Goal: Task Accomplishment & Management: Use online tool/utility

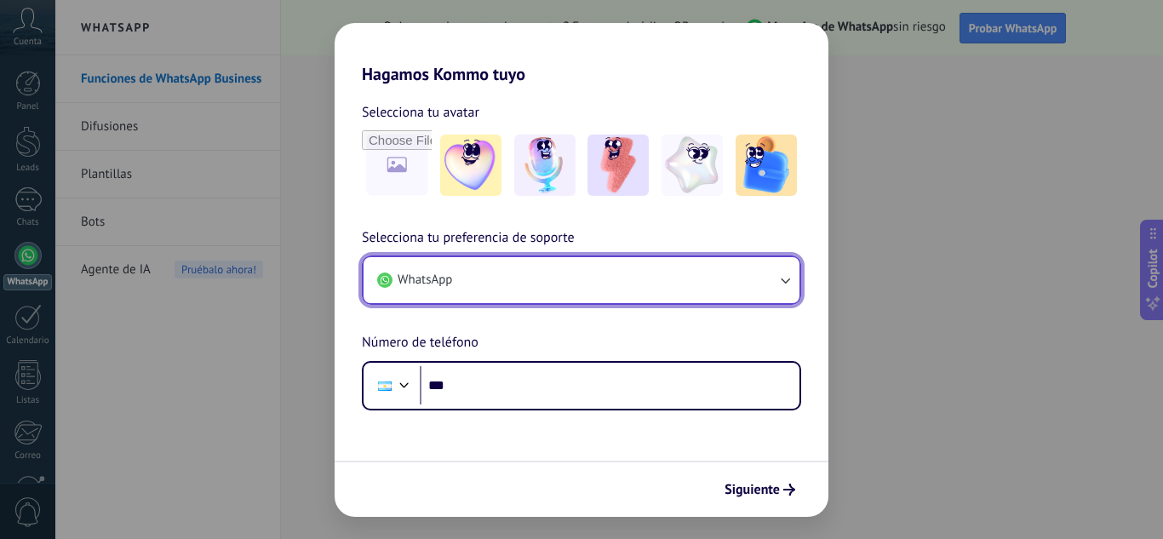
click at [716, 289] on button "WhatsApp" at bounding box center [581, 280] width 436 height 46
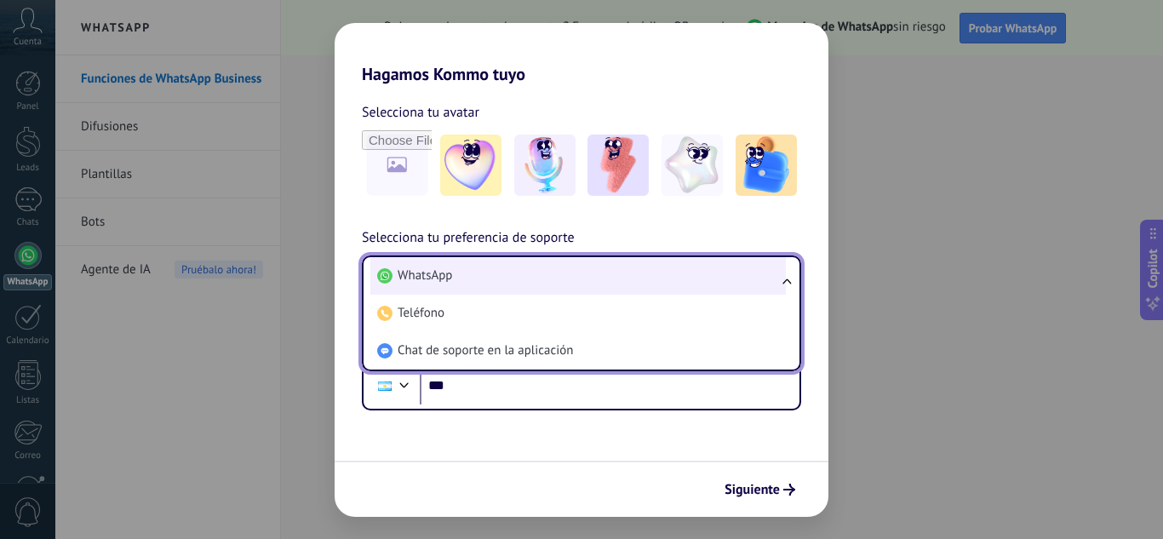
click at [700, 277] on li "WhatsApp" at bounding box center [577, 275] width 415 height 37
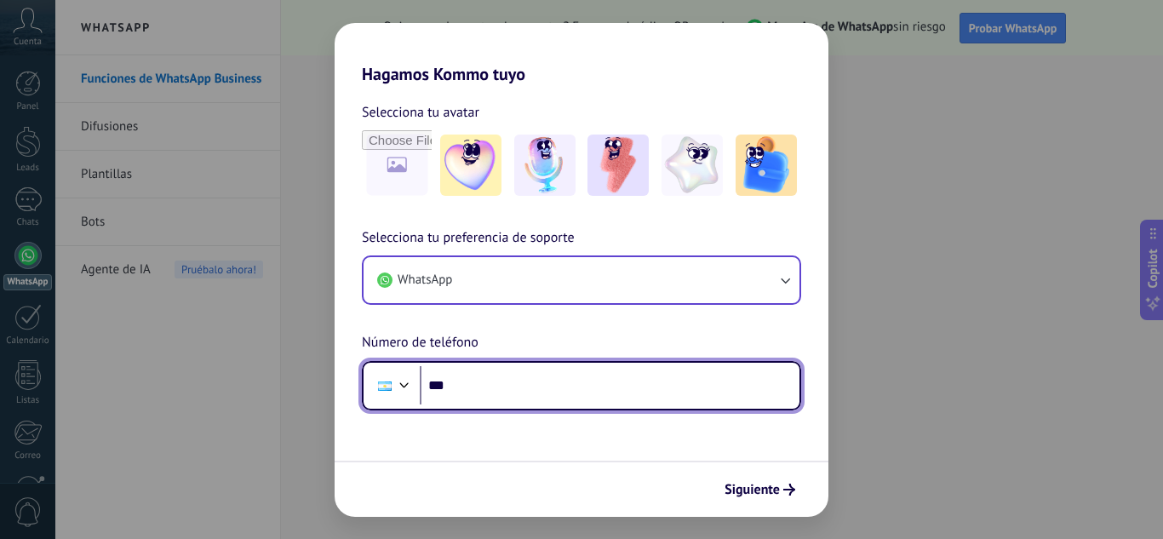
click at [477, 387] on input "***" at bounding box center [610, 385] width 380 height 39
type input "**********"
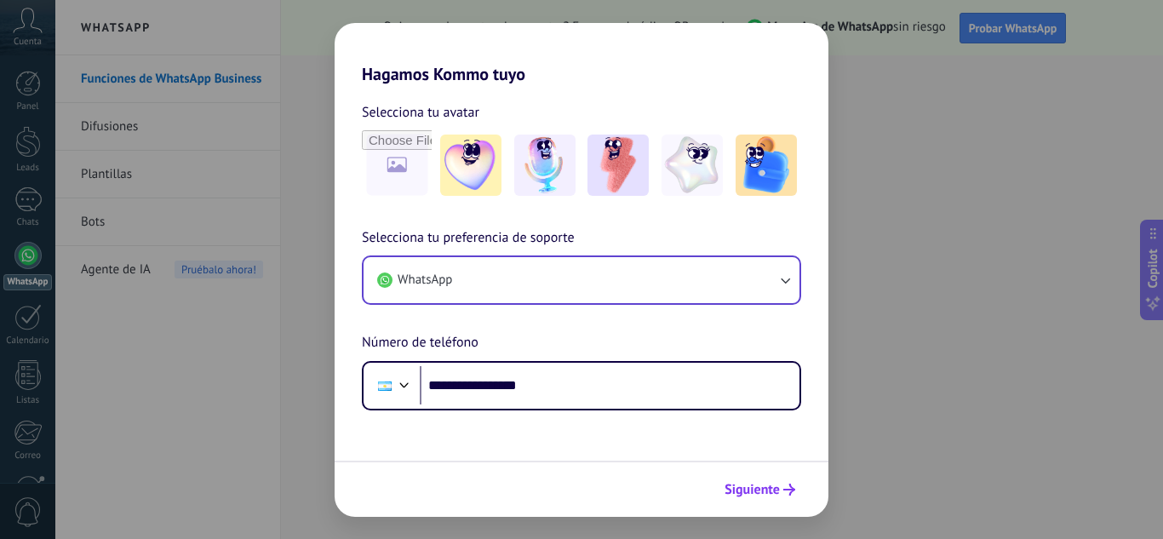
click at [750, 485] on span "Siguiente" at bounding box center [751, 489] width 55 height 12
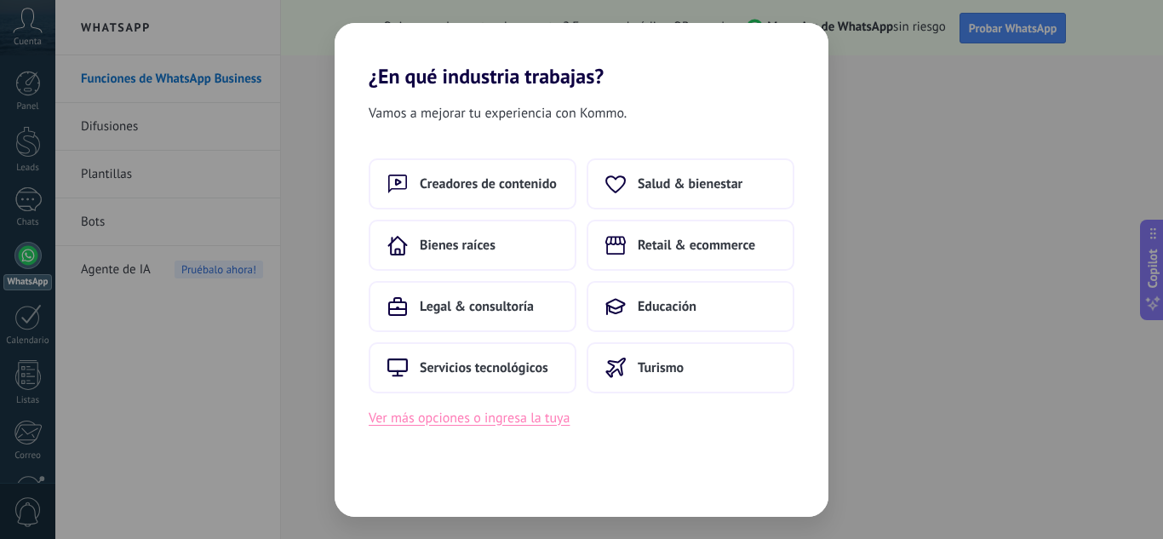
click at [510, 414] on button "Ver más opciones o ingresa la tuya" at bounding box center [469, 418] width 201 height 22
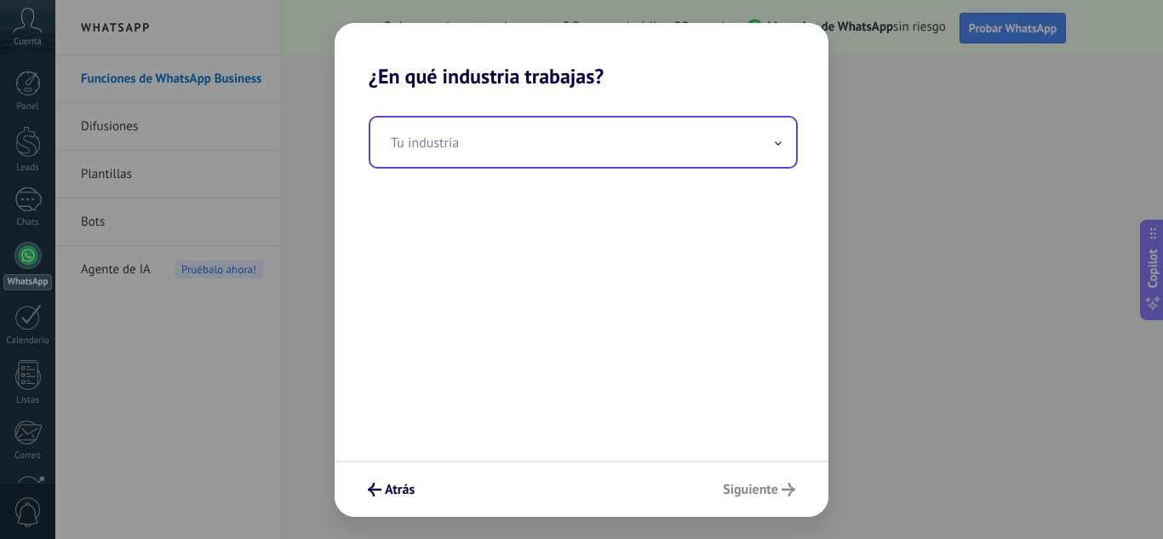
click at [584, 129] on input "text" at bounding box center [583, 141] width 426 height 49
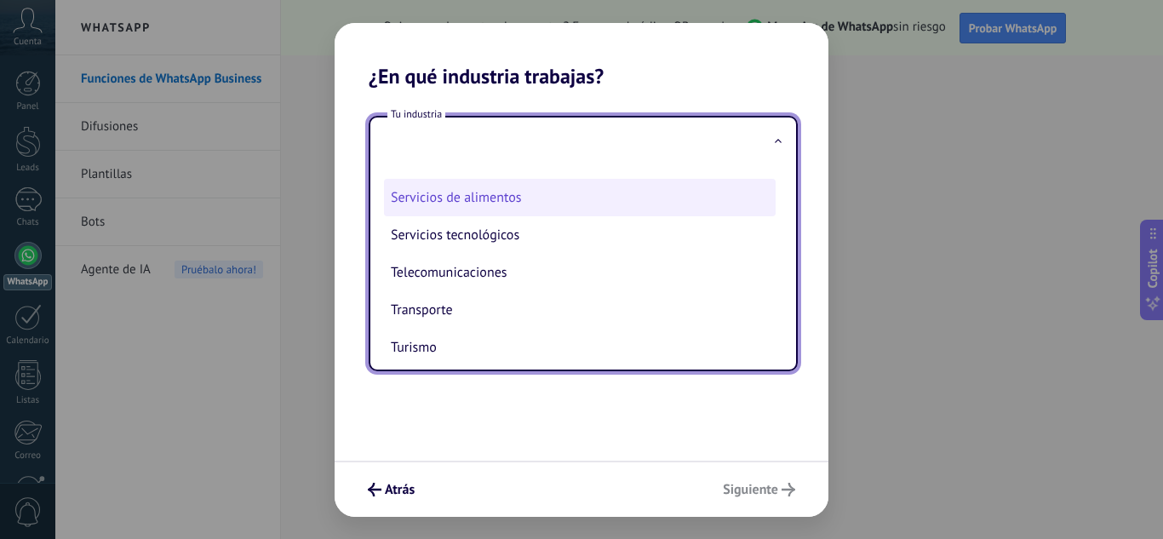
scroll to position [451, 0]
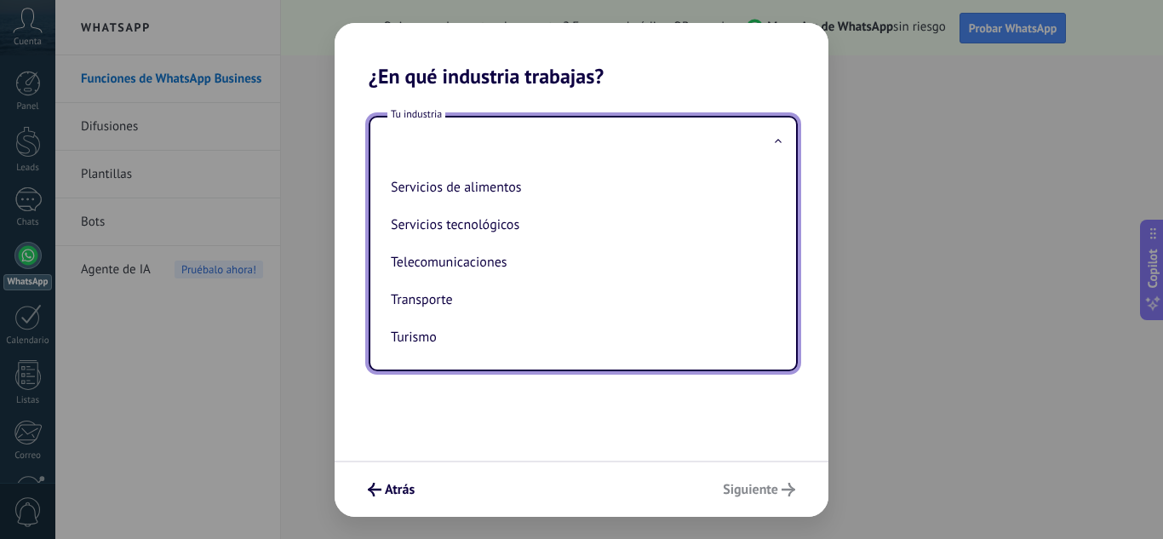
click at [472, 387] on div "Tu industria Automotriz Bienes raíces Creadores de contenido Educación Finanzas…" at bounding box center [581, 275] width 494 height 372
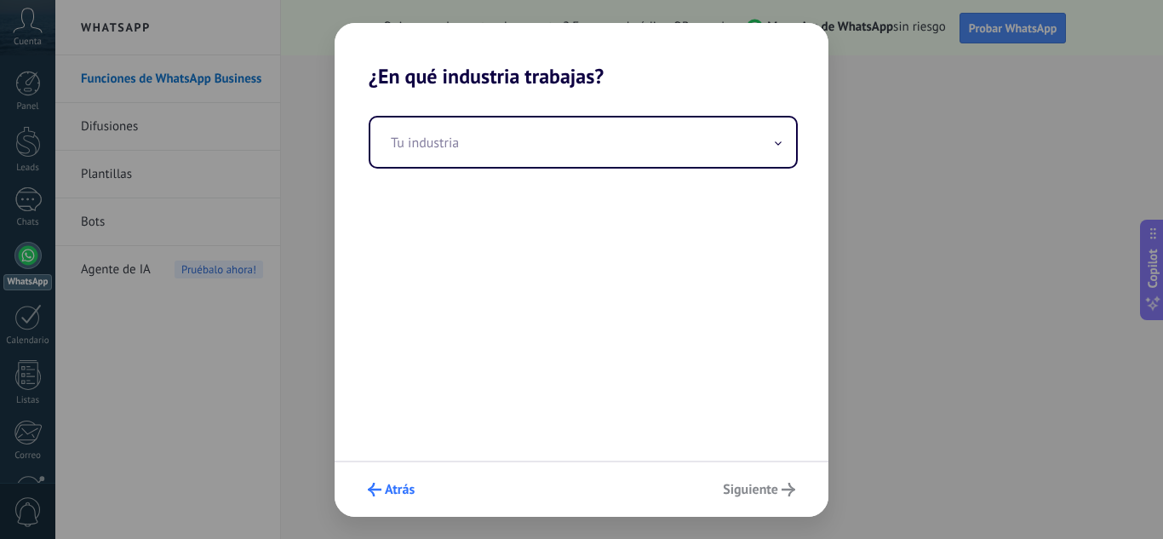
click at [391, 491] on span "Atrás" at bounding box center [400, 489] width 30 height 12
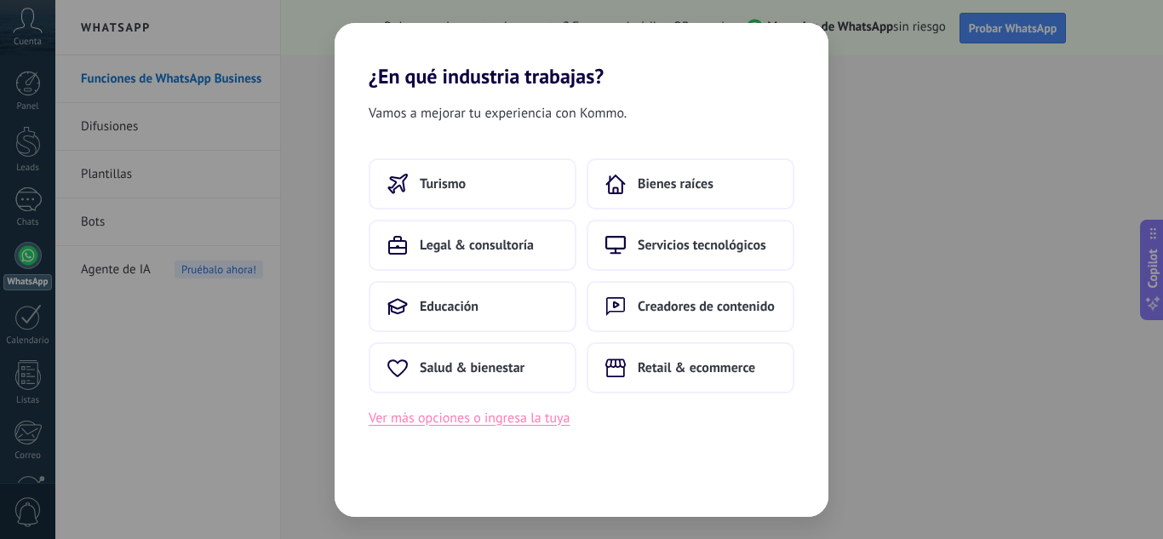
click at [478, 414] on button "Ver más opciones o ingresa la tuya" at bounding box center [469, 418] width 201 height 22
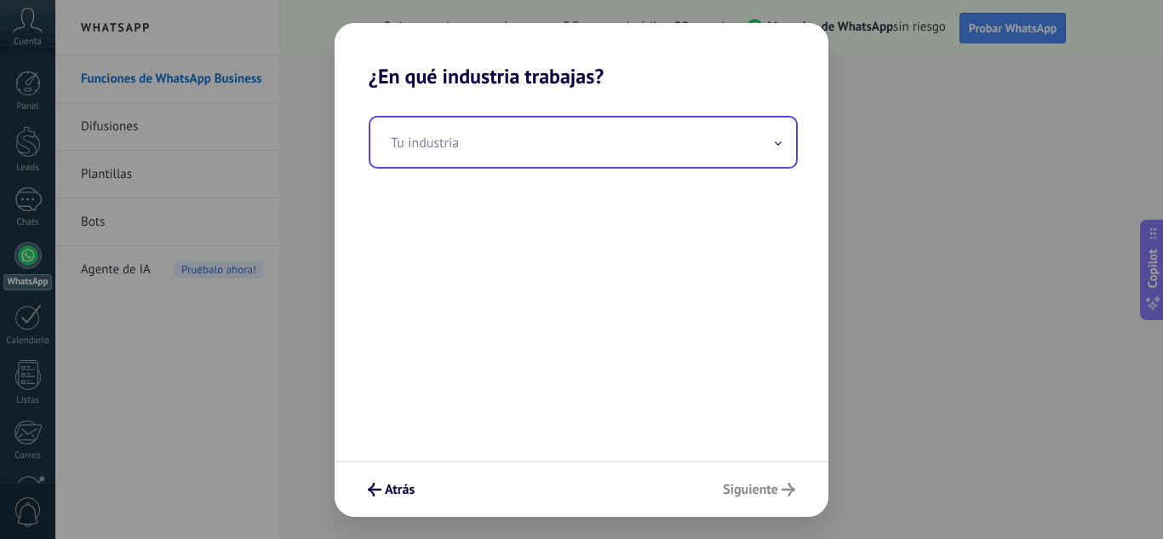
click at [563, 162] on input "text" at bounding box center [583, 141] width 426 height 49
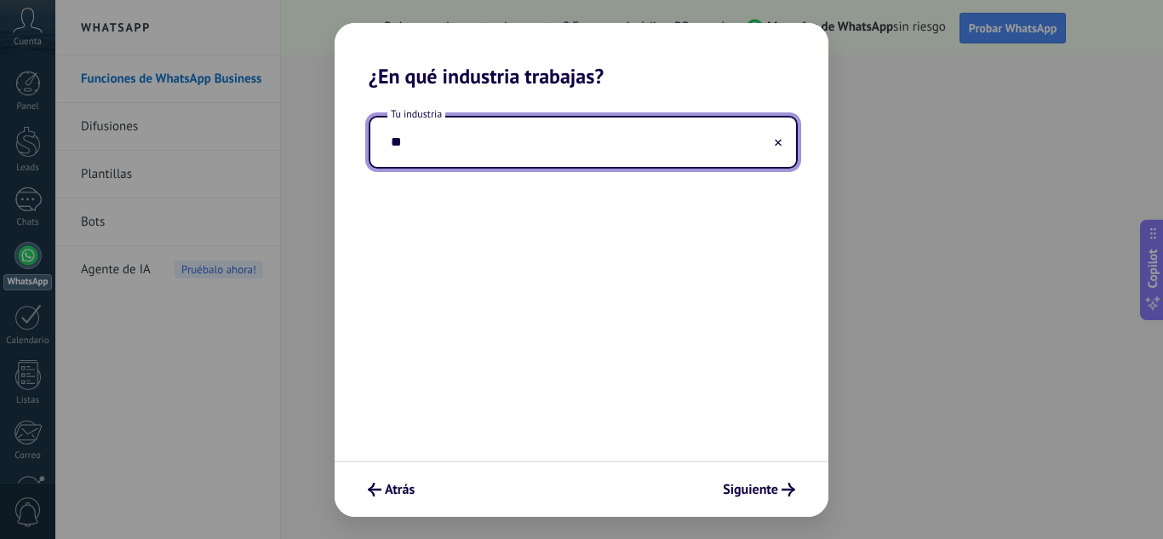
type input "*"
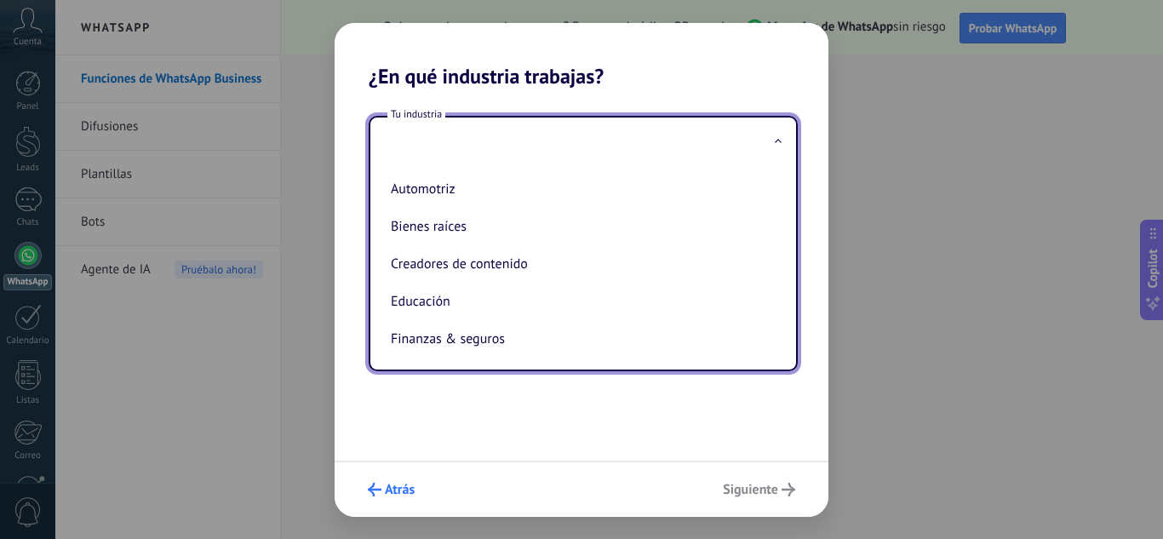
click at [397, 487] on span "Atrás" at bounding box center [400, 489] width 30 height 12
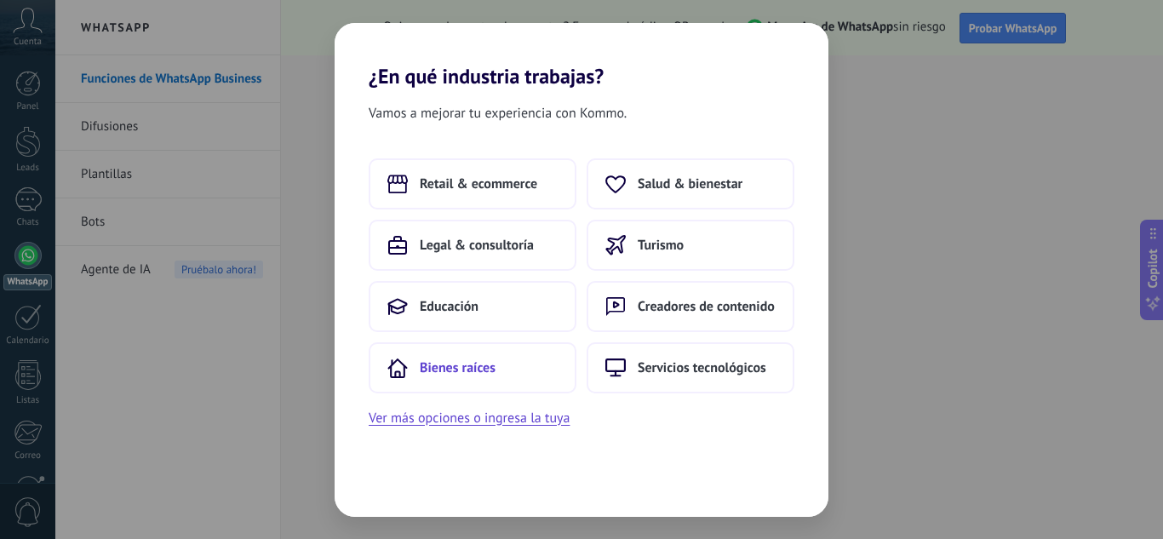
click at [441, 359] on span "Bienes raíces" at bounding box center [458, 367] width 76 height 17
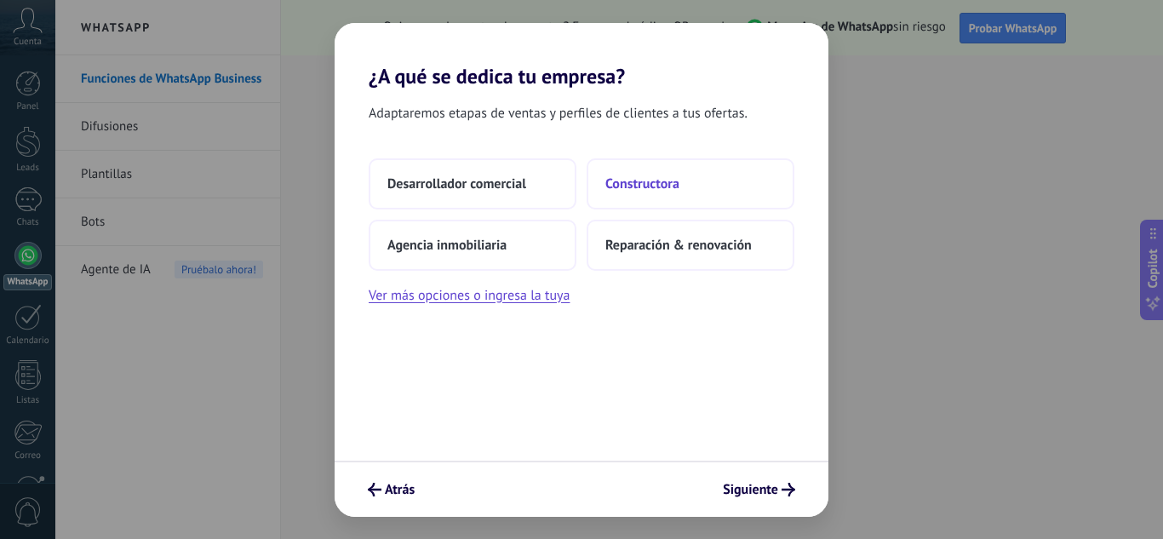
click at [660, 180] on span "Constructora" at bounding box center [642, 183] width 74 height 17
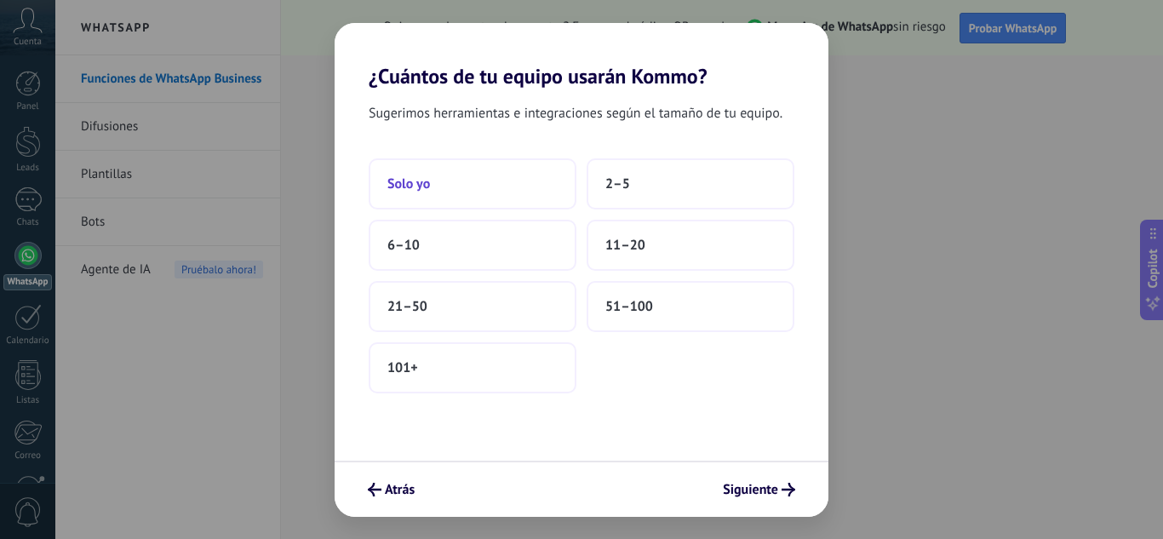
click at [517, 177] on button "Solo yo" at bounding box center [473, 183] width 208 height 51
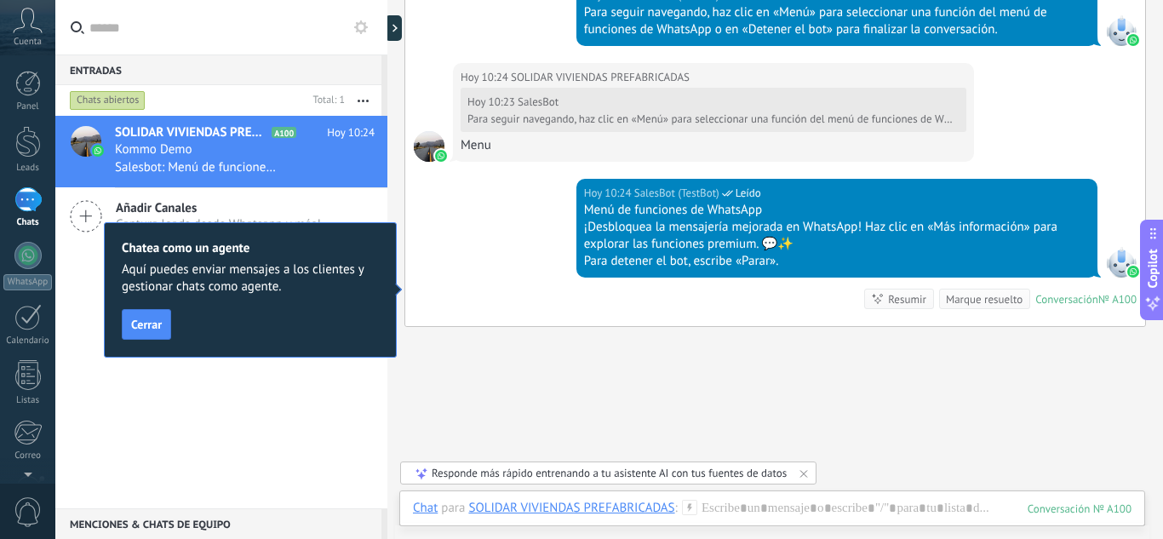
scroll to position [968, 0]
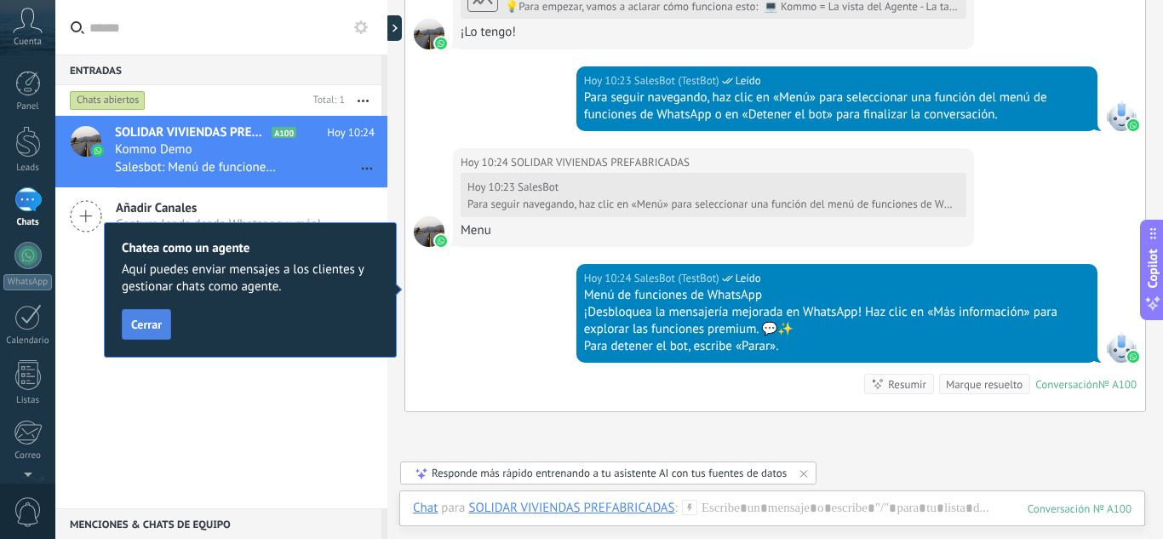
click at [156, 329] on span "Cerrar" at bounding box center [146, 324] width 31 height 12
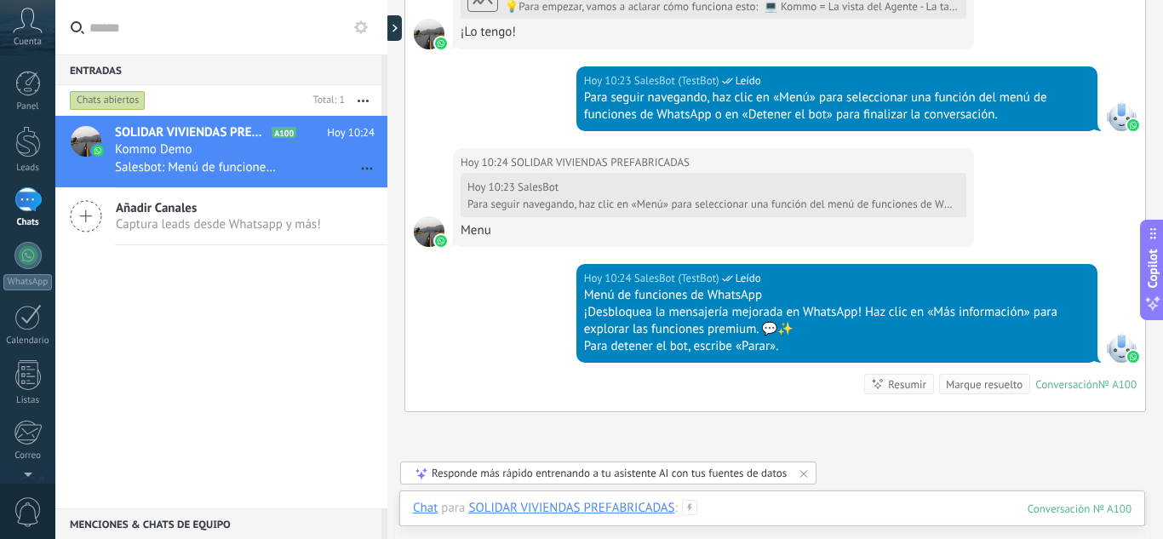
click at [780, 500] on div at bounding box center [772, 525] width 718 height 51
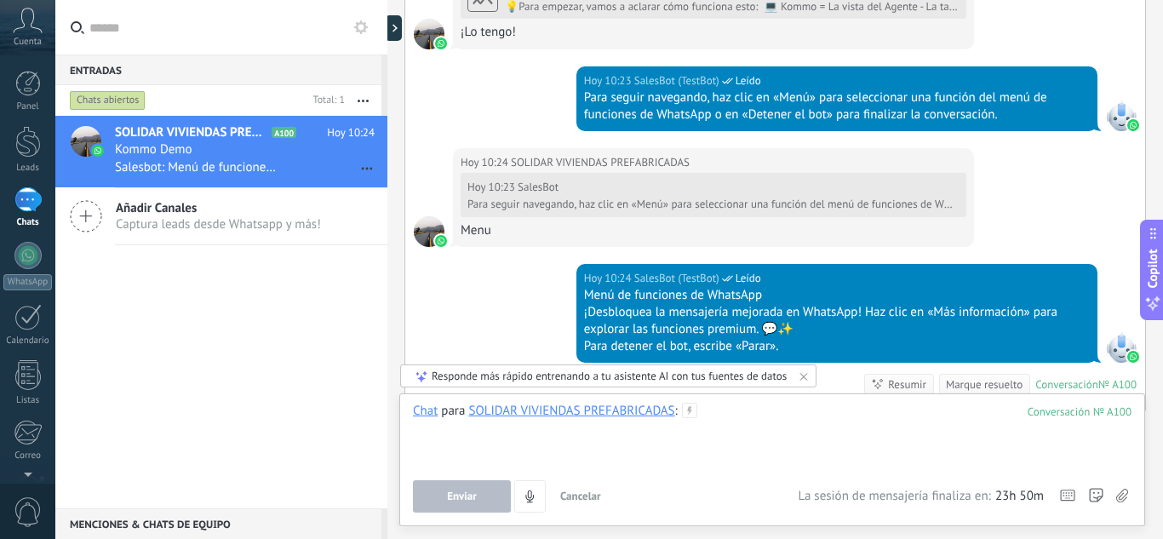
click at [674, 455] on div at bounding box center [772, 435] width 718 height 65
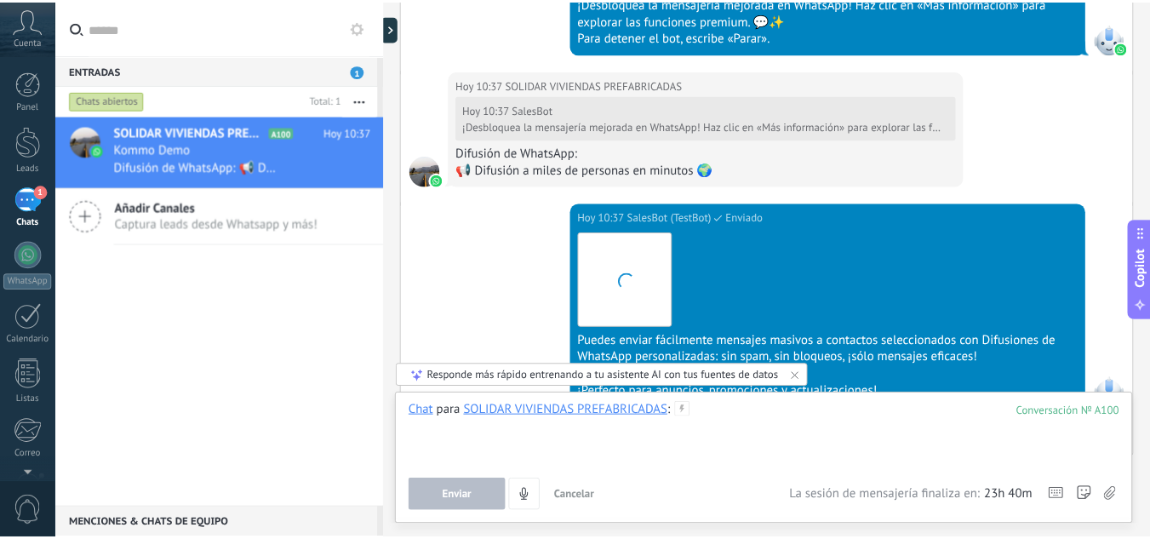
scroll to position [4013, 0]
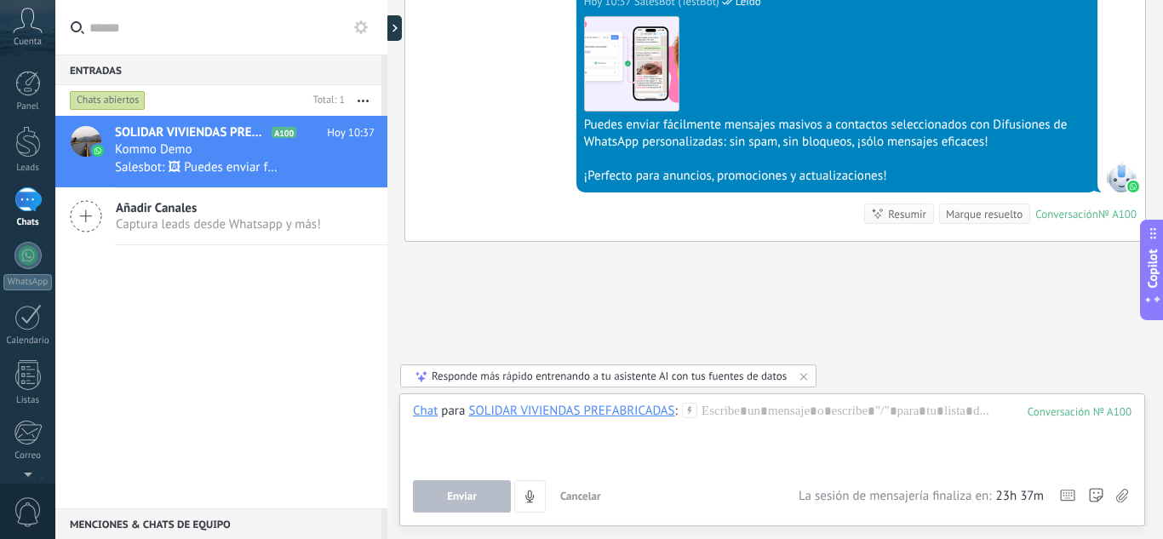
click at [365, 96] on button "button" at bounding box center [363, 100] width 37 height 31
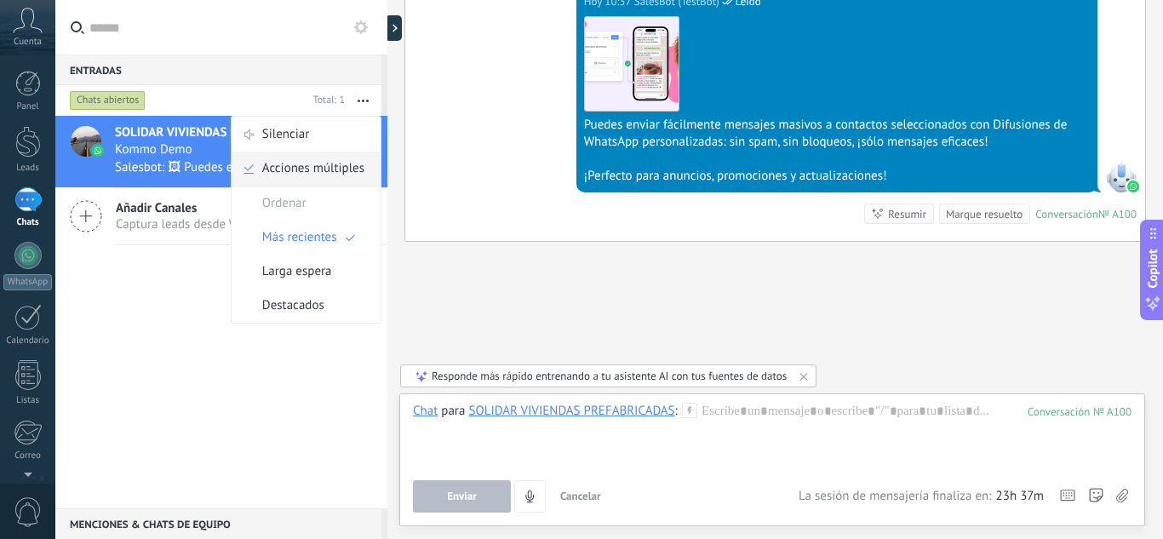
click at [338, 170] on span "Acciones múltiples" at bounding box center [313, 168] width 102 height 34
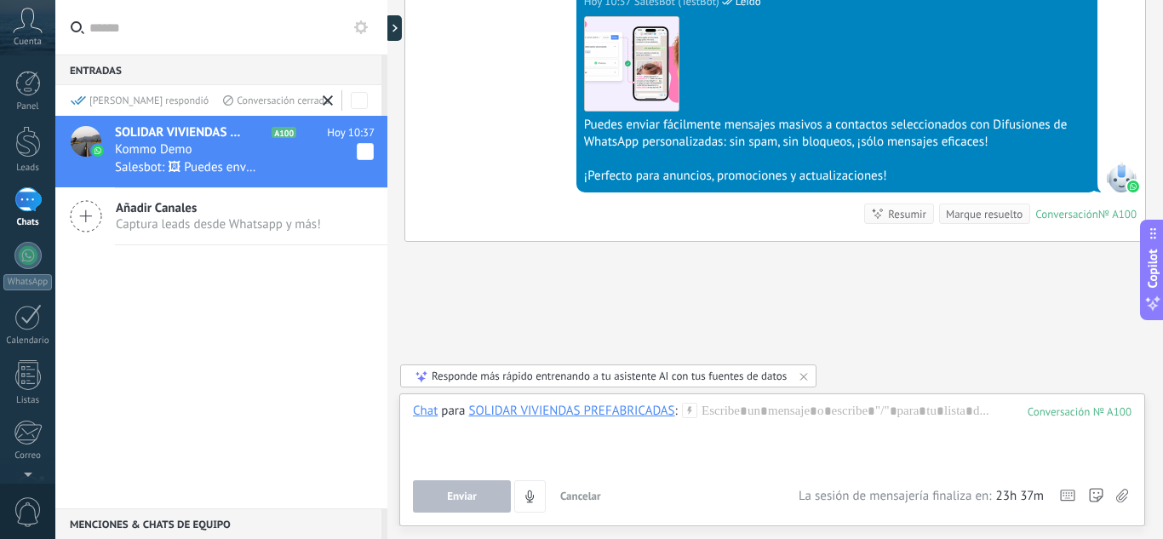
click at [357, 154] on span at bounding box center [365, 151] width 17 height 17
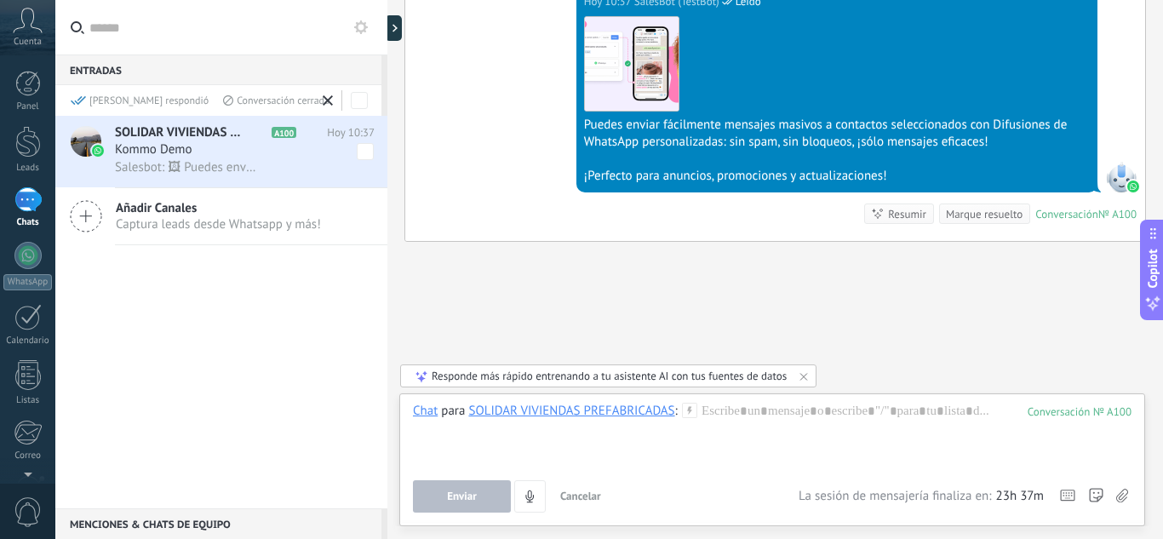
click at [357, 154] on span at bounding box center [365, 151] width 17 height 17
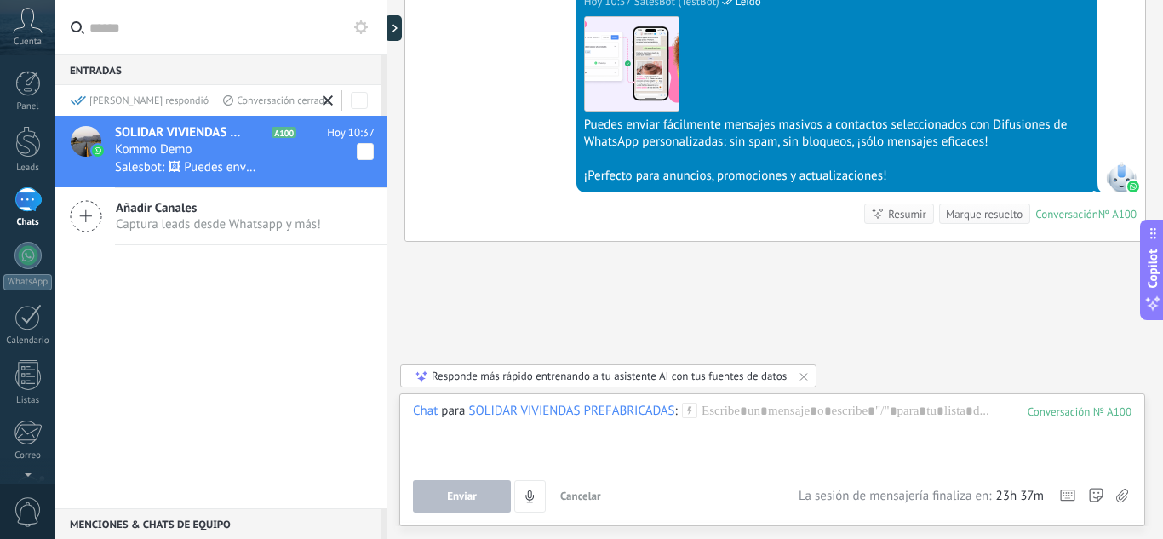
click at [329, 104] on use at bounding box center [328, 100] width 10 height 10
click at [28, 106] on div "Panel" at bounding box center [27, 106] width 49 height 11
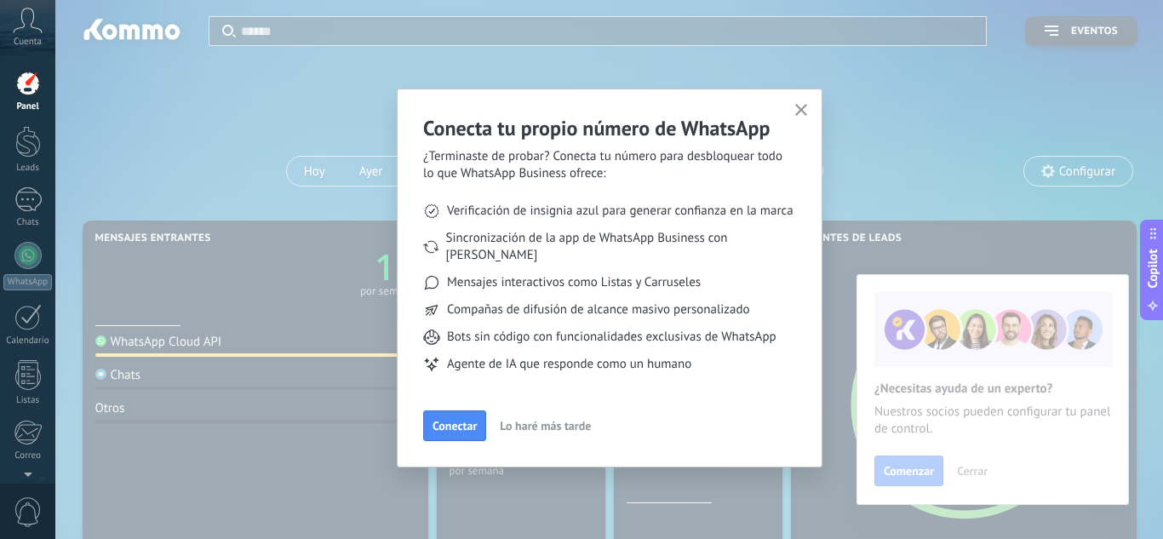
click at [797, 111] on icon "button" at bounding box center [801, 110] width 13 height 13
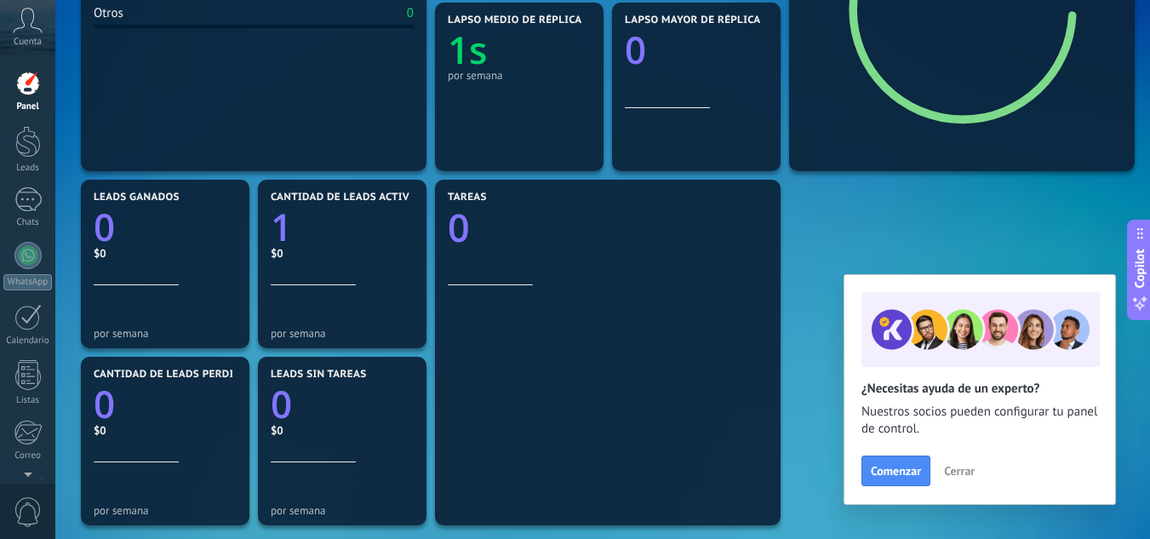
scroll to position [426, 0]
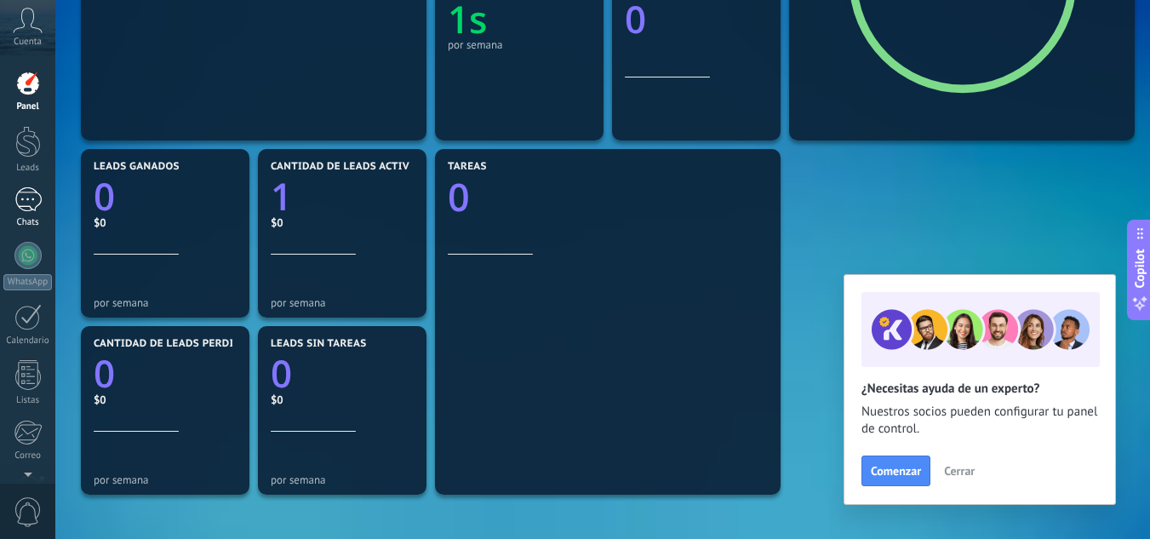
click at [16, 206] on div "1" at bounding box center [27, 199] width 27 height 25
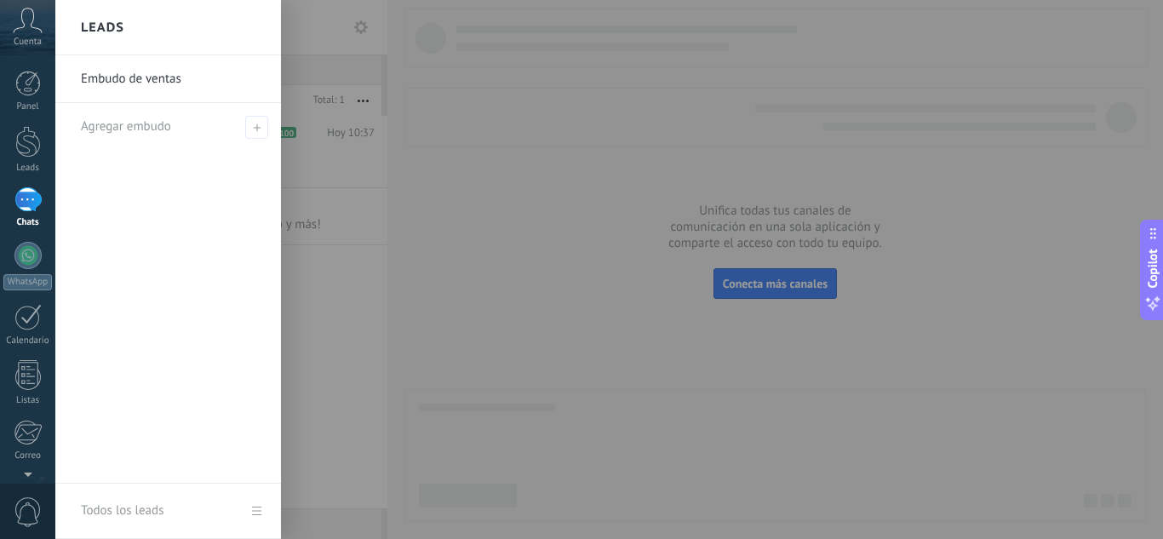
click at [447, 271] on div at bounding box center [636, 269] width 1163 height 539
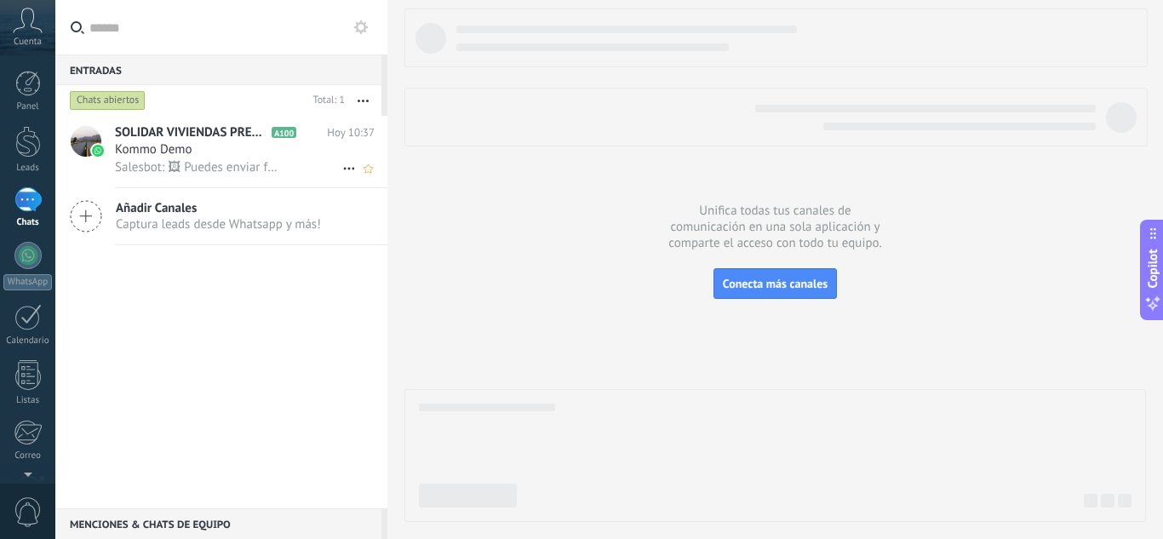
click at [186, 156] on span "Kommo Demo" at bounding box center [153, 149] width 77 height 17
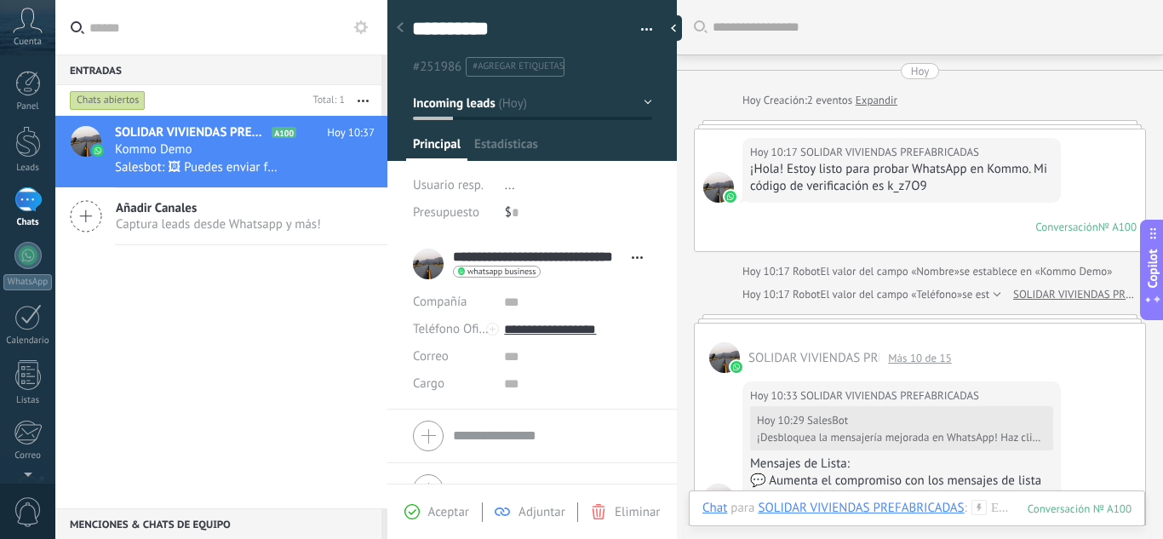
scroll to position [1878, 0]
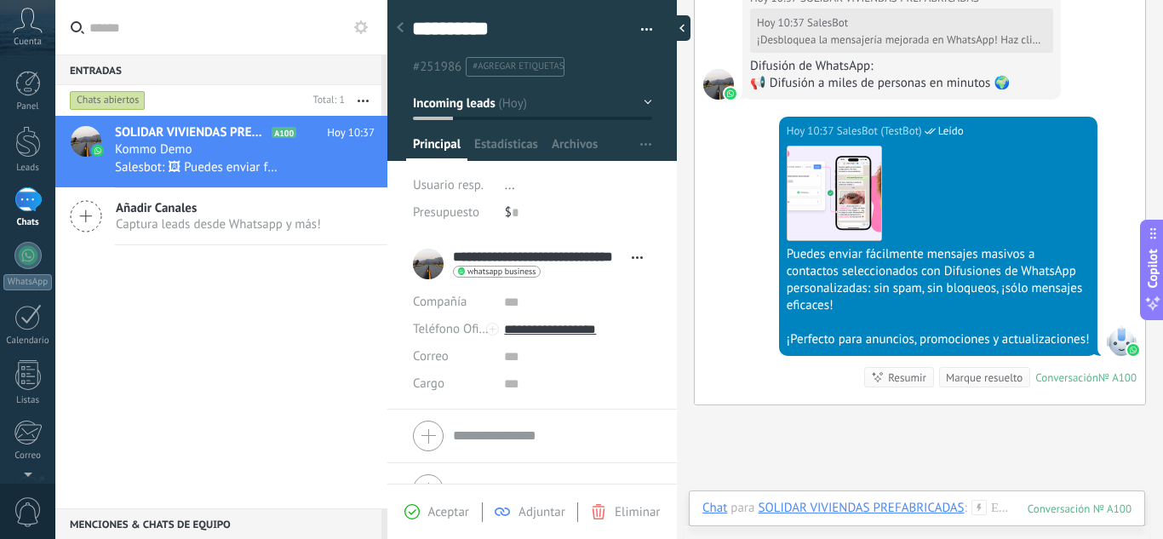
click at [680, 25] on div at bounding box center [678, 28] width 26 height 26
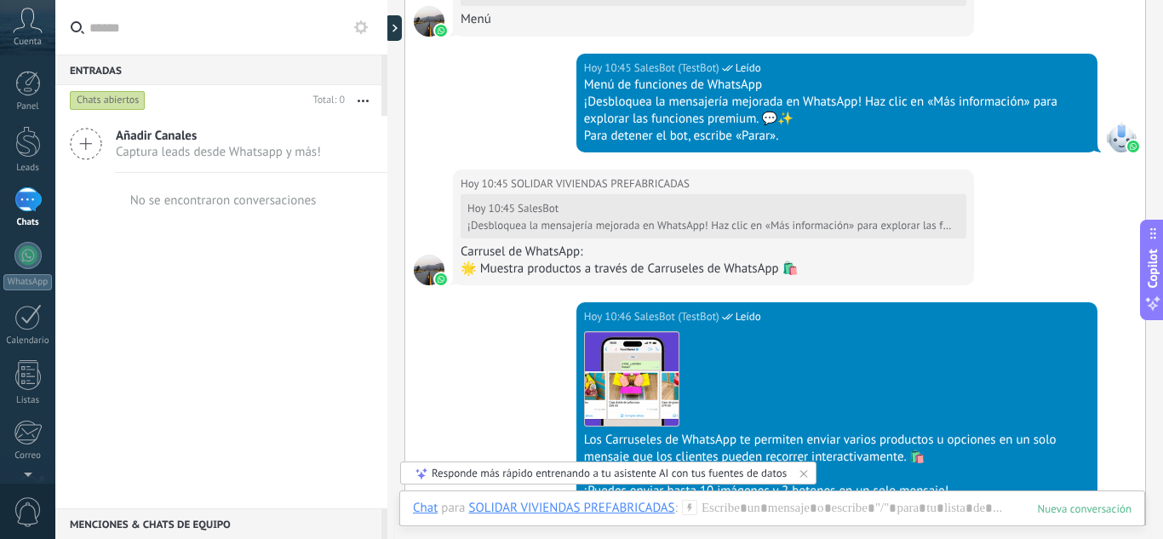
scroll to position [2844, 0]
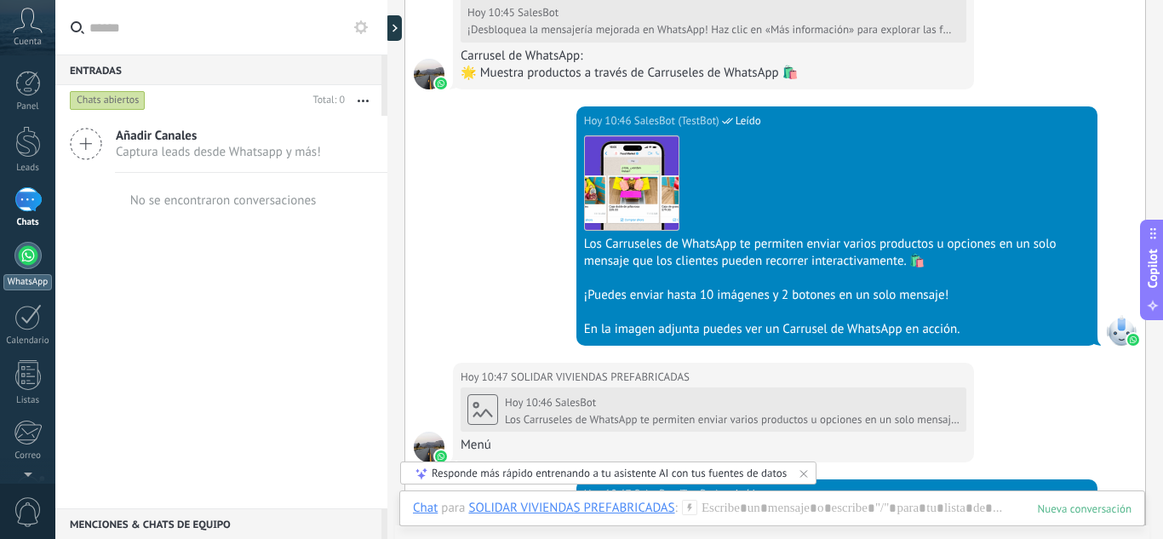
click at [27, 265] on div at bounding box center [27, 255] width 27 height 27
